Goal: Task Accomplishment & Management: Manage account settings

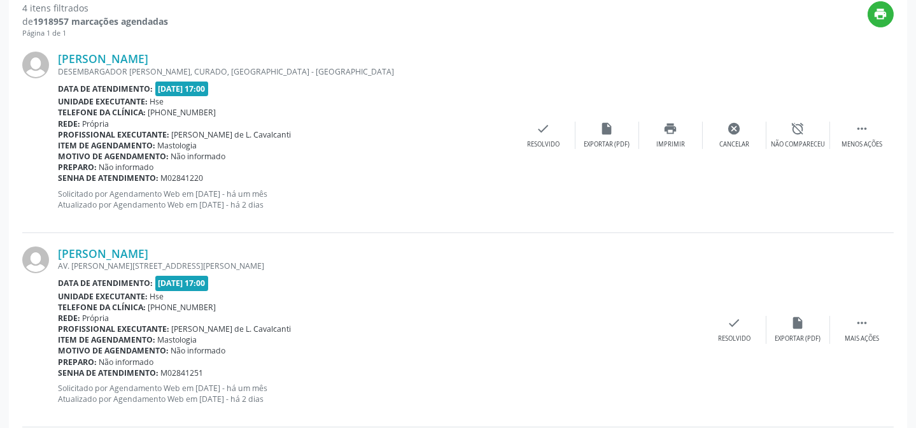
scroll to position [468, 0]
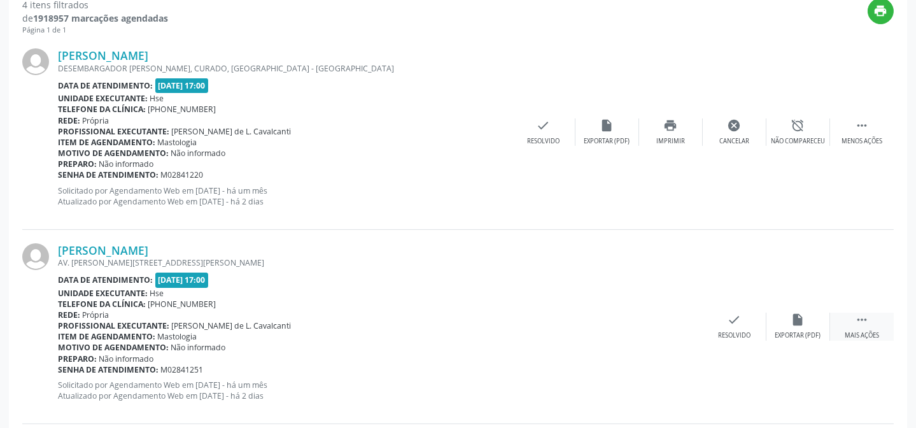
click at [844, 325] on div " Mais ações" at bounding box center [862, 326] width 64 height 27
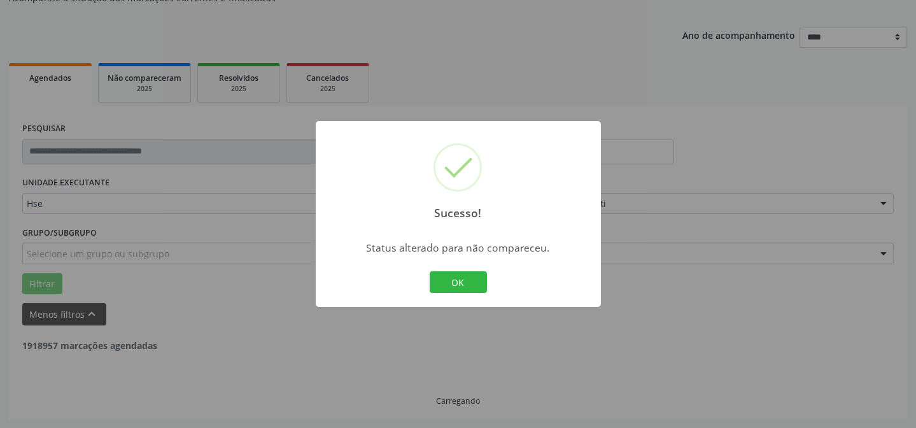
click at [807, 323] on div "Sucesso! × Status alterado para não compareceu. OK Cancel" at bounding box center [458, 214] width 916 height 428
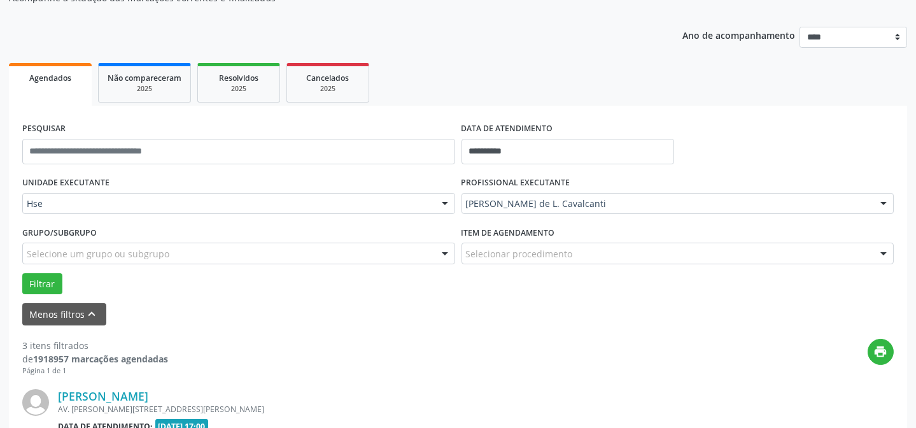
scroll to position [301, 0]
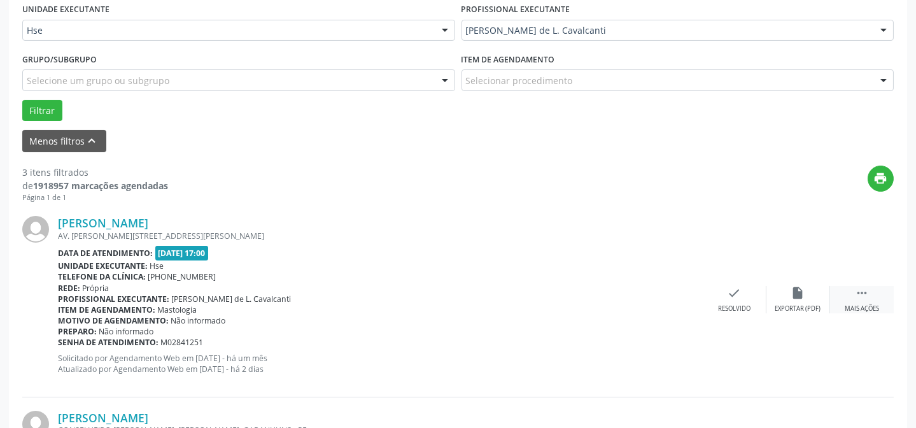
click at [863, 294] on icon "" at bounding box center [862, 293] width 14 height 14
click at [799, 294] on icon "alarm_off" at bounding box center [798, 293] width 14 height 14
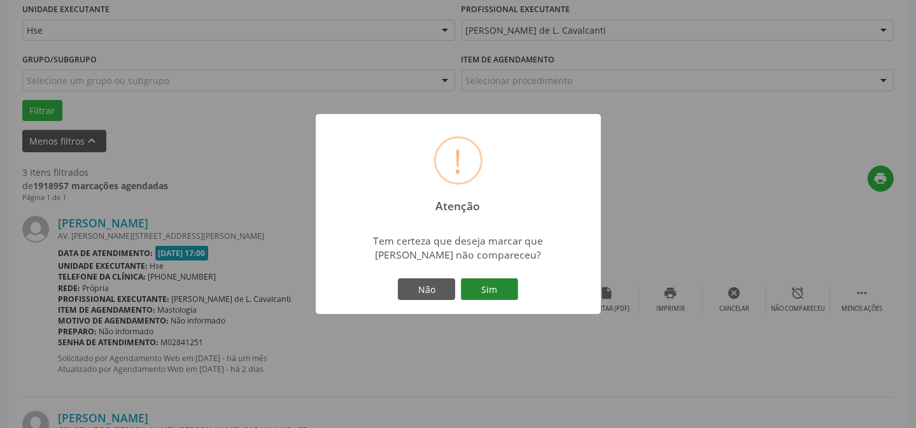
click at [497, 288] on button "Sim" at bounding box center [489, 289] width 57 height 22
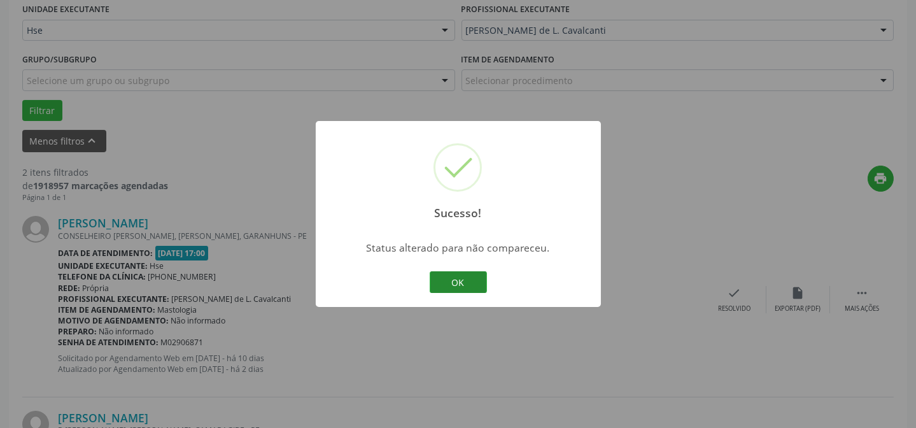
click at [478, 284] on button "OK" at bounding box center [458, 282] width 57 height 22
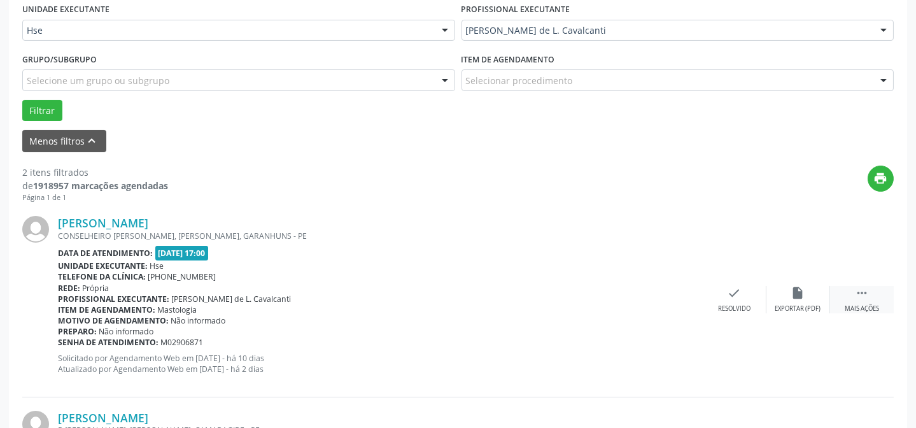
click at [866, 297] on icon "" at bounding box center [862, 293] width 14 height 14
click at [783, 297] on div "alarm_off Não compareceu" at bounding box center [799, 299] width 64 height 27
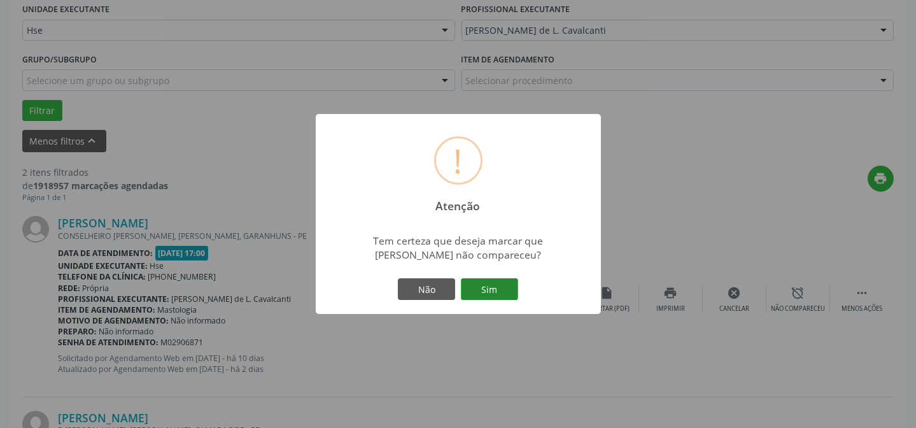
click at [500, 290] on button "Sim" at bounding box center [489, 289] width 57 height 22
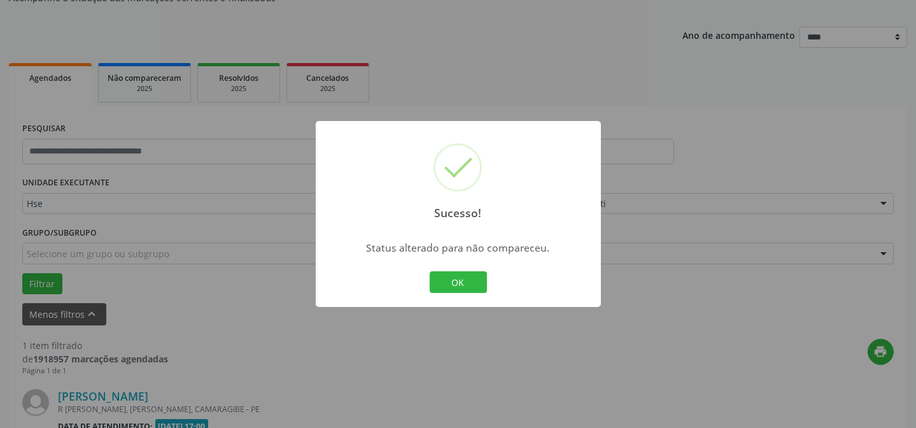
scroll to position [291, 0]
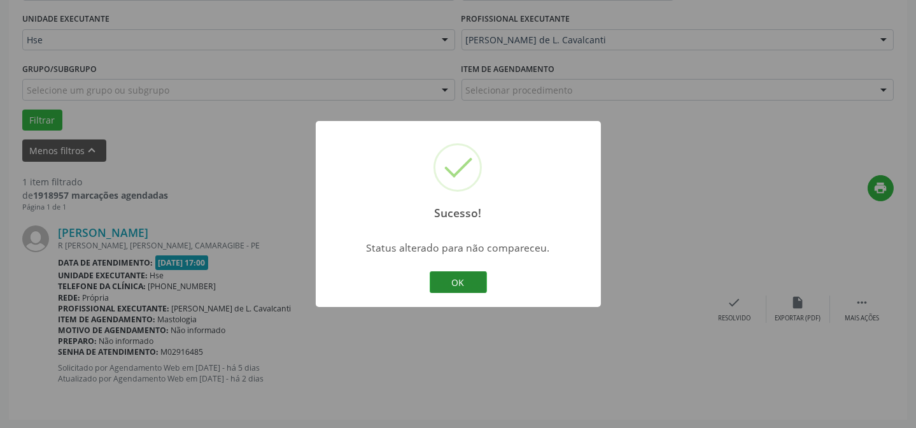
click at [474, 277] on button "OK" at bounding box center [458, 282] width 57 height 22
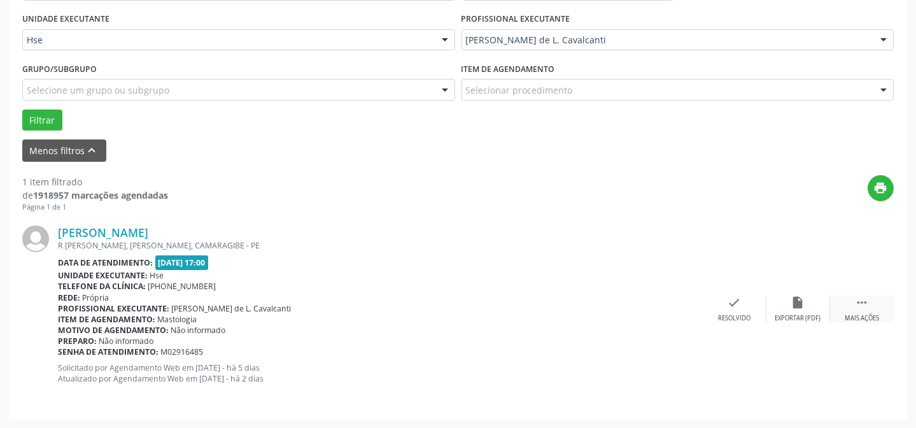
click at [871, 311] on div " Mais ações" at bounding box center [862, 308] width 64 height 27
click at [803, 303] on icon "alarm_off" at bounding box center [798, 302] width 14 height 14
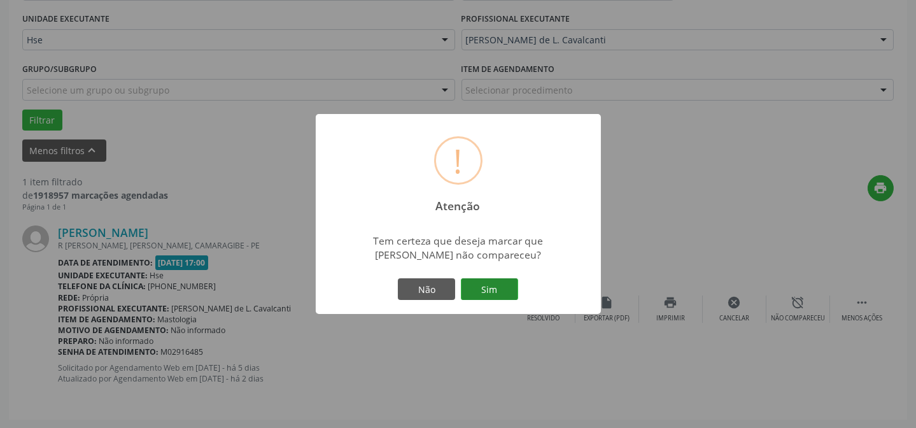
click at [498, 286] on button "Sim" at bounding box center [489, 289] width 57 height 22
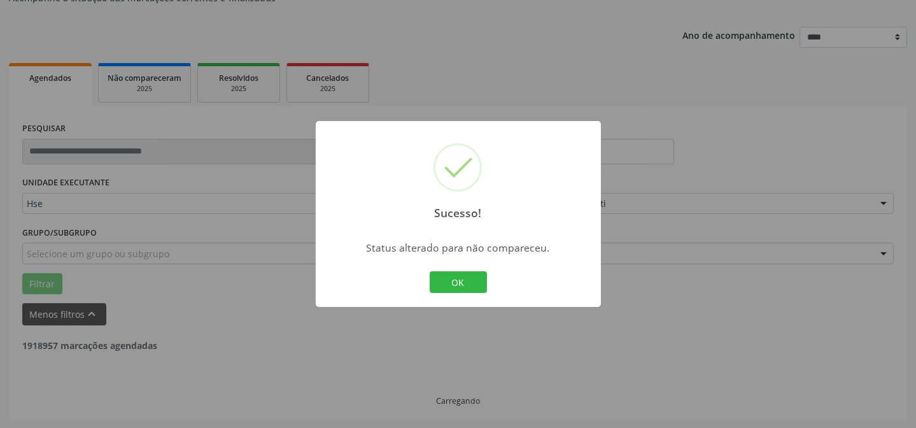
scroll to position [86, 0]
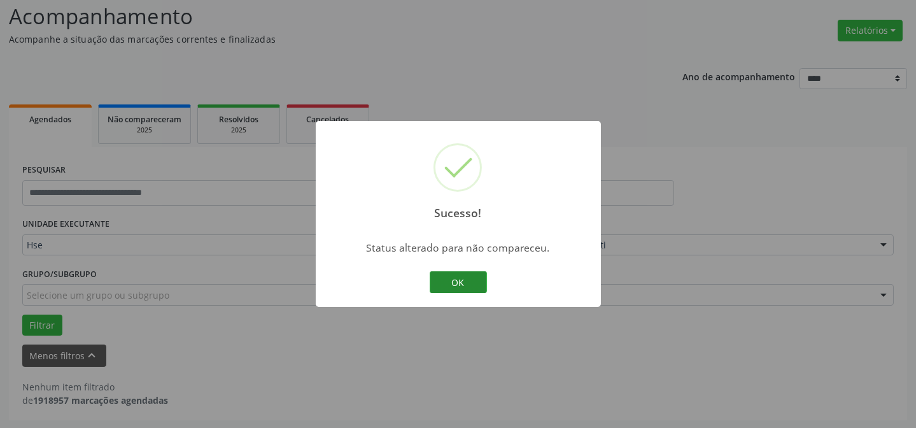
click at [465, 275] on button "OK" at bounding box center [458, 282] width 57 height 22
